Goal: Navigation & Orientation: Find specific page/section

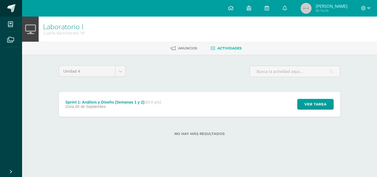
click at [12, 9] on span at bounding box center [11, 8] width 8 height 8
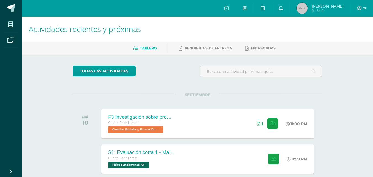
scroll to position [110, 0]
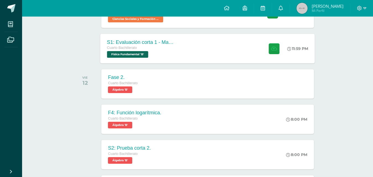
click at [164, 49] on div "Cuarto Bachillerato" at bounding box center [140, 48] width 67 height 6
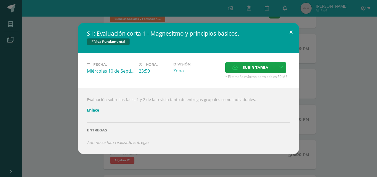
click at [295, 30] on button at bounding box center [291, 32] width 16 height 19
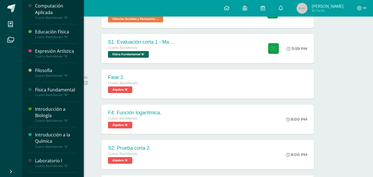
scroll to position [55, 0]
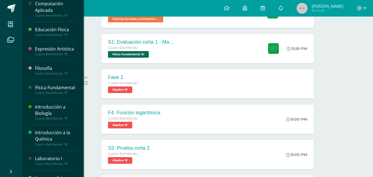
click at [50, 91] on div "Física Fundamental" at bounding box center [56, 88] width 42 height 6
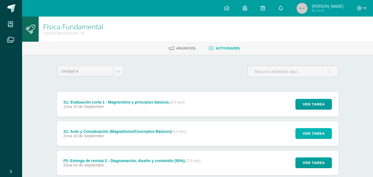
click at [323, 132] on span "Ver tarea" at bounding box center [314, 133] width 22 height 10
